Goal: Information Seeking & Learning: Learn about a topic

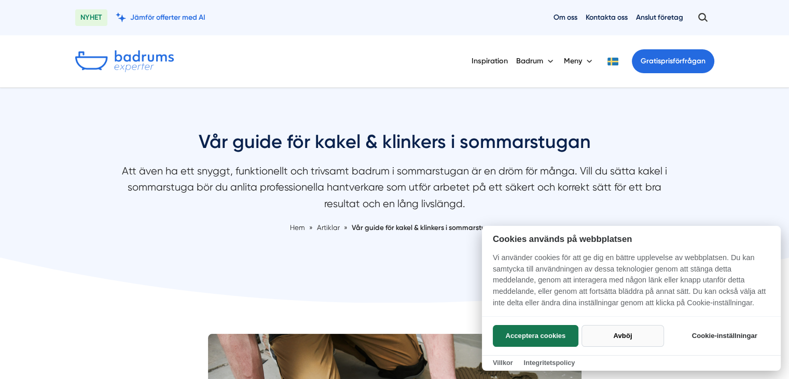
click at [626, 333] on button "Avböj" at bounding box center [623, 336] width 82 height 22
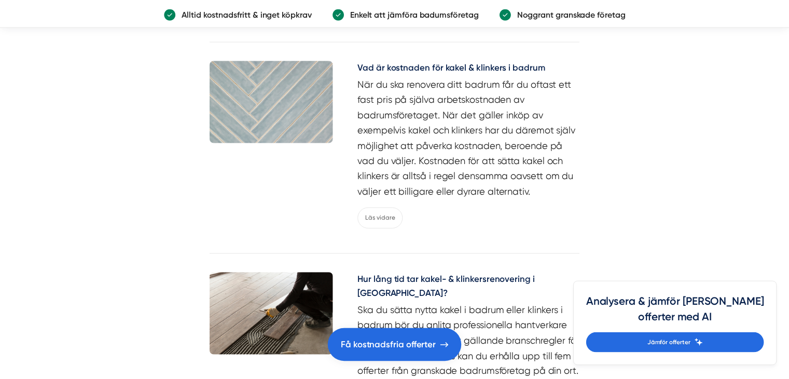
scroll to position [1889, 0]
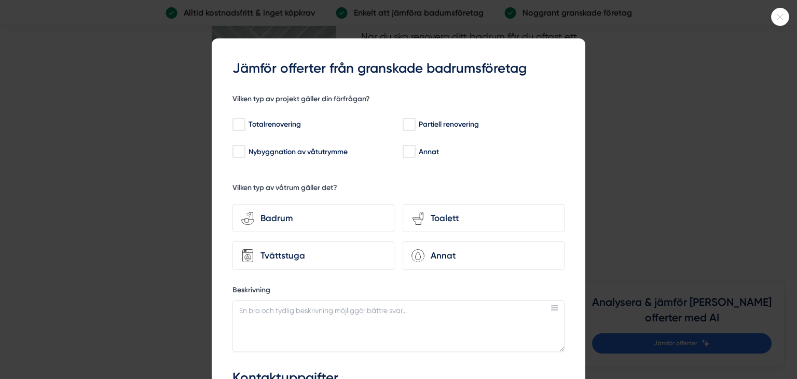
click at [778, 18] on icon at bounding box center [779, 17] width 17 height 6
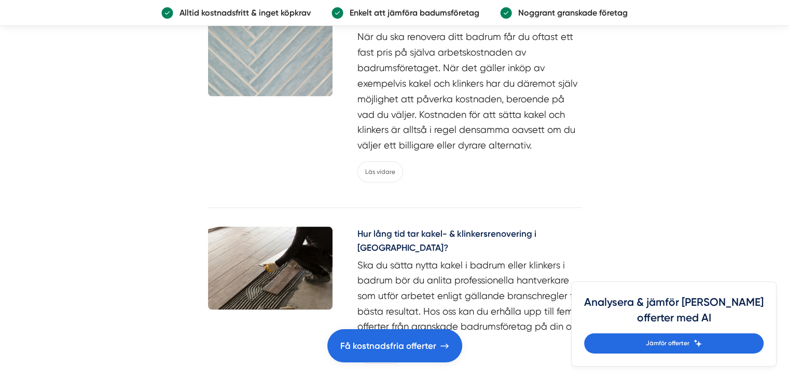
drag, startPoint x: 706, startPoint y: 175, endPoint x: 668, endPoint y: 126, distance: 61.4
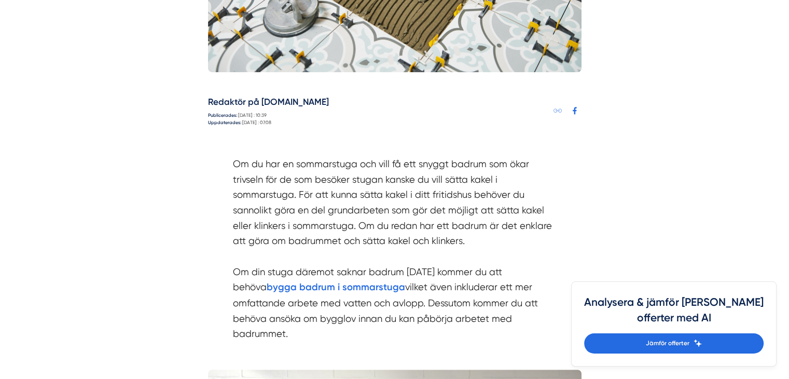
scroll to position [511, 0]
